Goal: Transaction & Acquisition: Purchase product/service

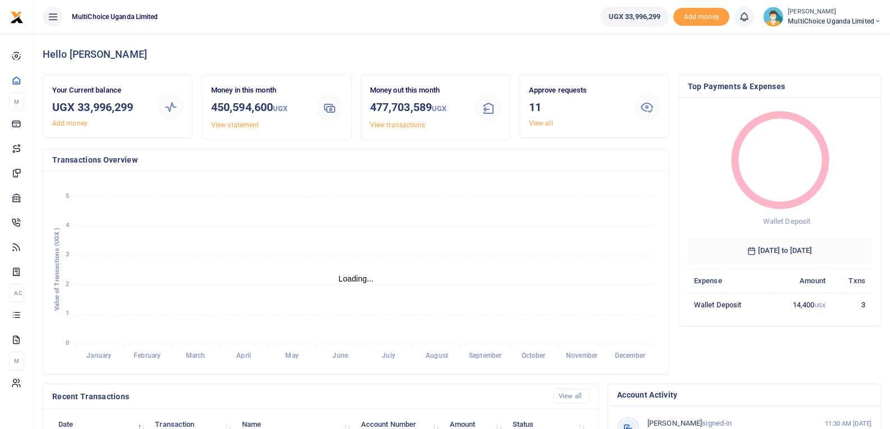
scroll to position [9, 9]
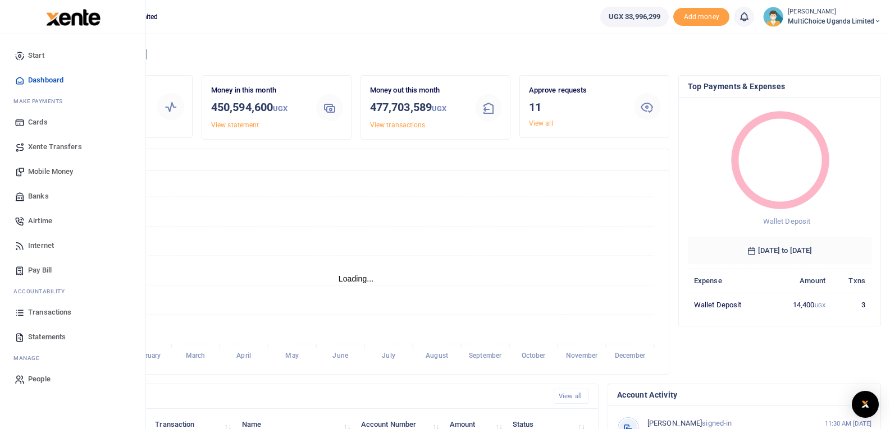
click at [56, 166] on link "Mobile Money" at bounding box center [72, 171] width 127 height 25
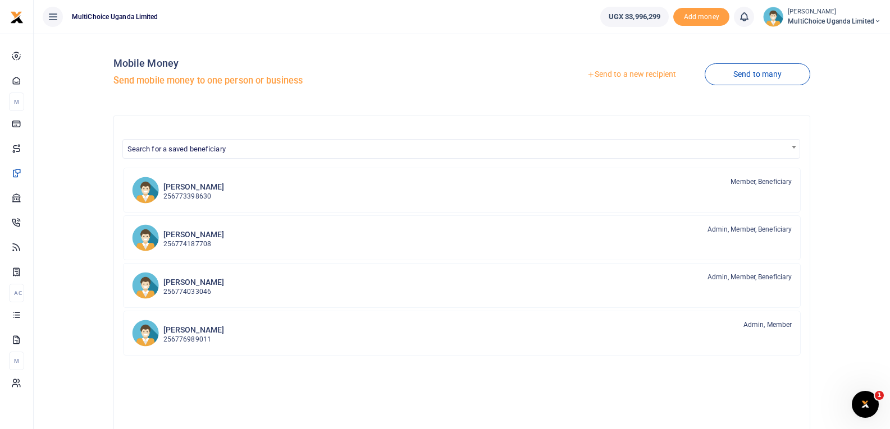
click at [647, 73] on link "Send to a new recipient" at bounding box center [631, 75] width 147 height 20
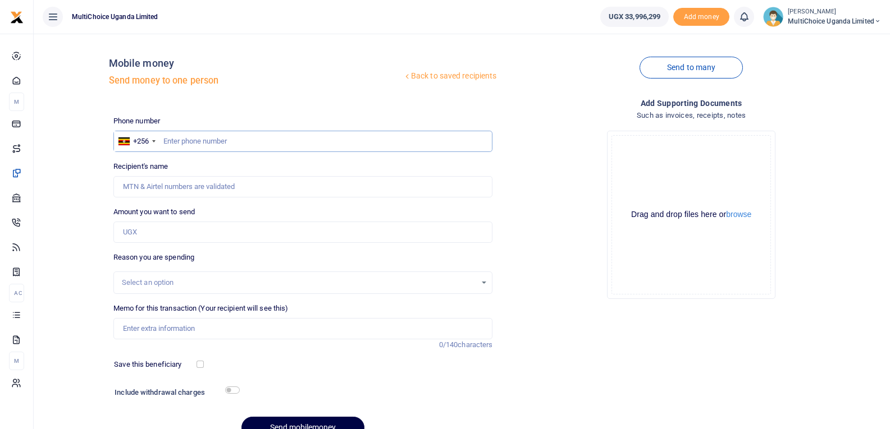
drag, startPoint x: 172, startPoint y: 143, endPoint x: 188, endPoint y: 146, distance: 15.5
click at [179, 141] on input "text" at bounding box center [302, 141] width 379 height 21
type input "777118116"
type input "[PERSON_NAME]"
type input "777118116"
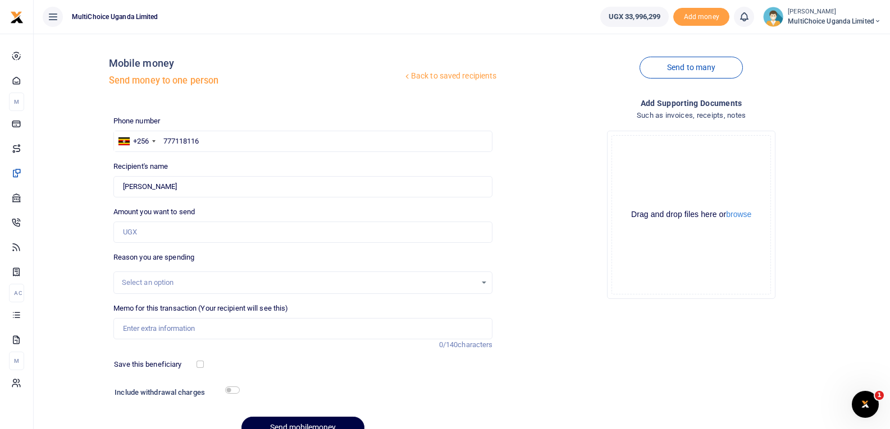
click at [216, 221] on div "Amount you want to send Amount is required." at bounding box center [302, 225] width 379 height 36
click at [209, 234] on input "Amount you want to send" at bounding box center [302, 232] width 379 height 21
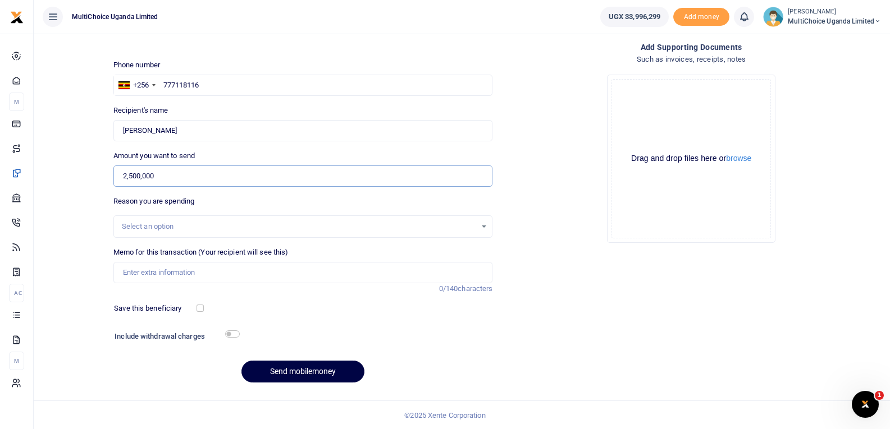
scroll to position [57, 0]
type input "2,500,000"
click at [166, 272] on input "Memo for this transaction (Your recipient will see this)" at bounding box center [302, 272] width 379 height 21
type input "L"
type input "Kits for Independence Run for staff"
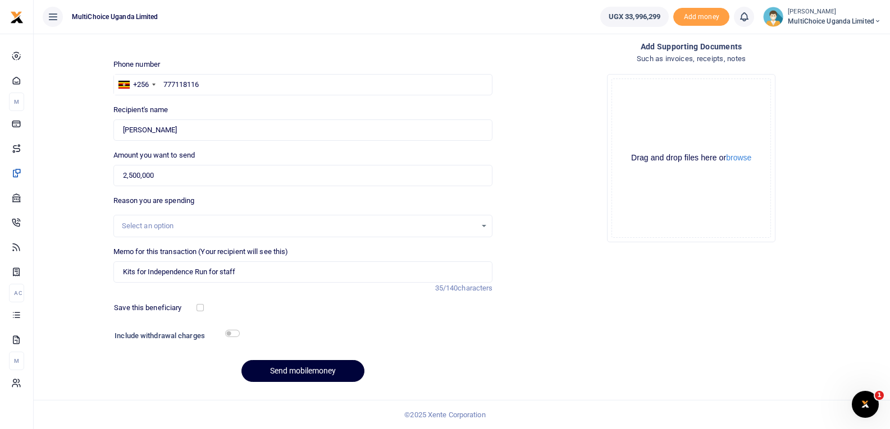
click at [328, 375] on button "Send mobilemoney" at bounding box center [302, 371] width 123 height 22
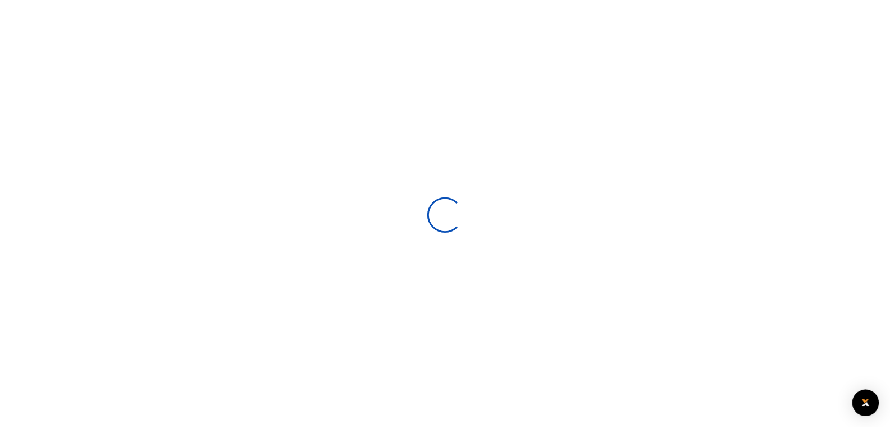
scroll to position [57, 0]
select select
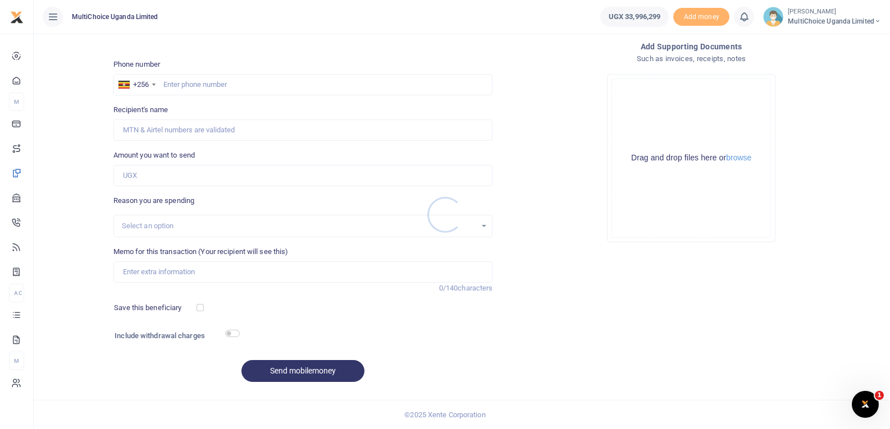
scroll to position [0, 0]
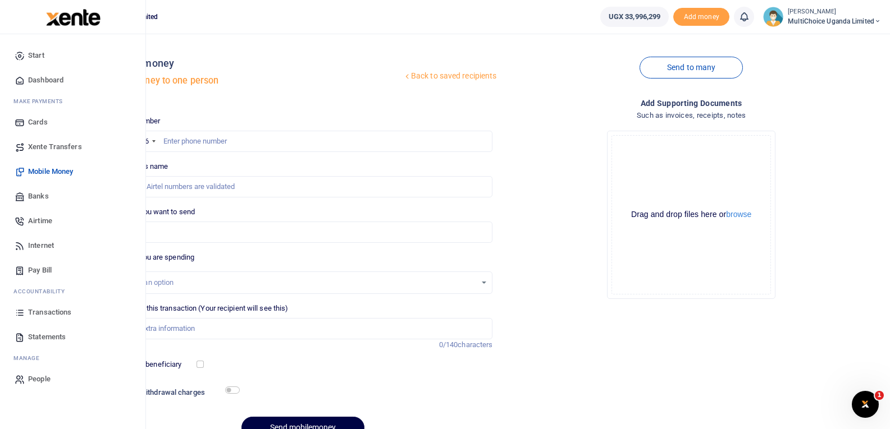
click at [52, 314] on span "Transactions" at bounding box center [49, 312] width 43 height 11
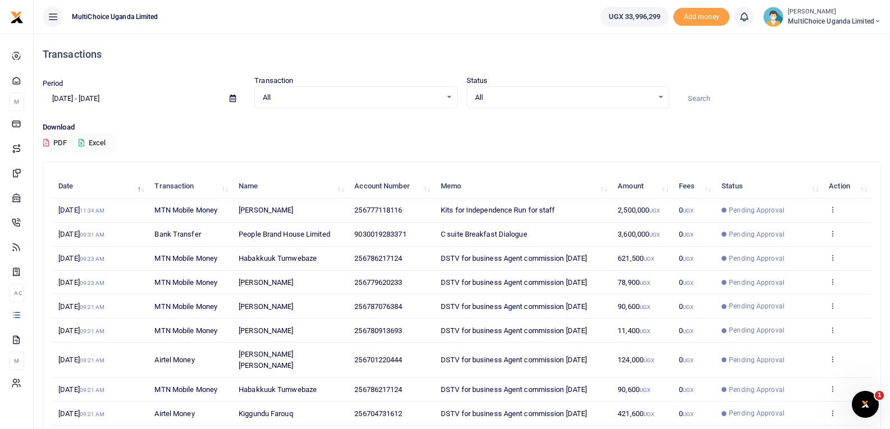
click at [837, 207] on td "View details Send again" at bounding box center [846, 211] width 49 height 24
click at [830, 211] on icon at bounding box center [832, 209] width 7 height 8
click at [812, 226] on link "View details" at bounding box center [791, 229] width 89 height 16
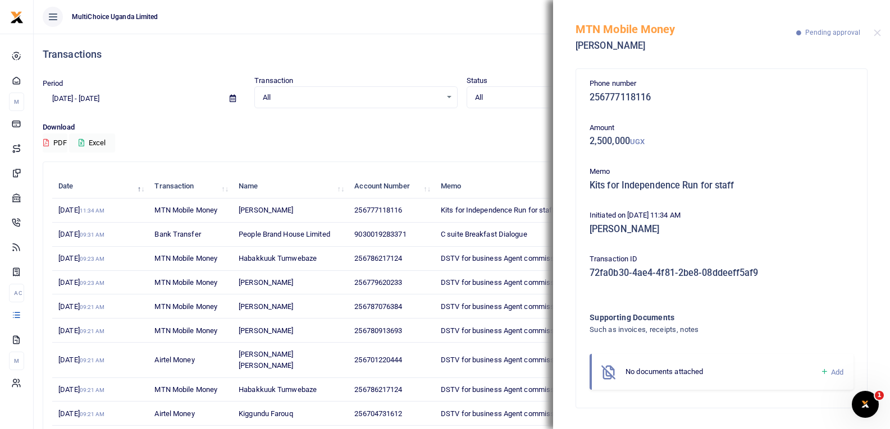
click at [827, 372] on icon at bounding box center [824, 372] width 8 height 10
click at [826, 373] on icon at bounding box center [824, 372] width 8 height 10
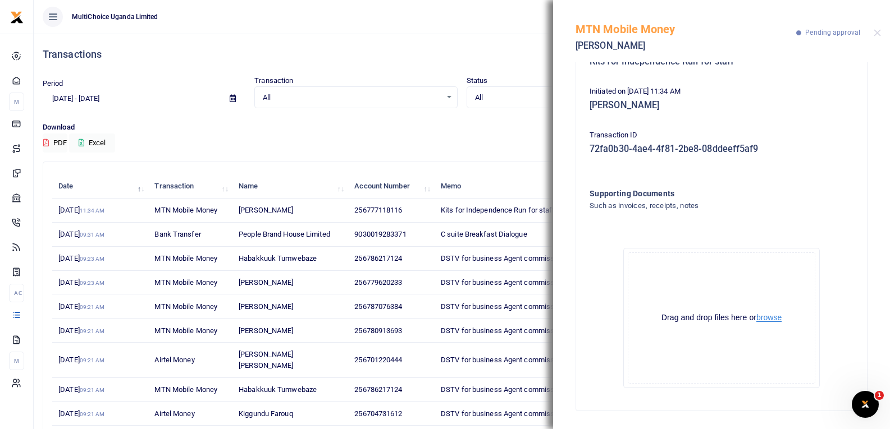
click at [766, 319] on button "browse" at bounding box center [768, 318] width 25 height 8
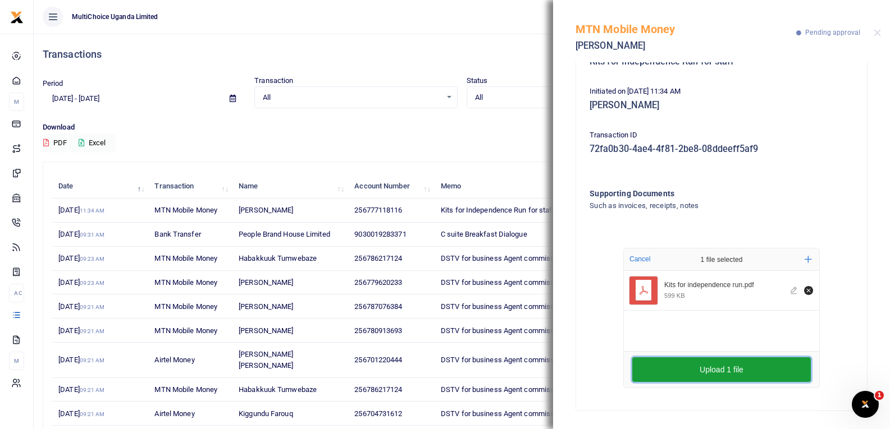
click at [699, 371] on button "Upload 1 file" at bounding box center [721, 370] width 179 height 25
